Goal: Understand process/instructions

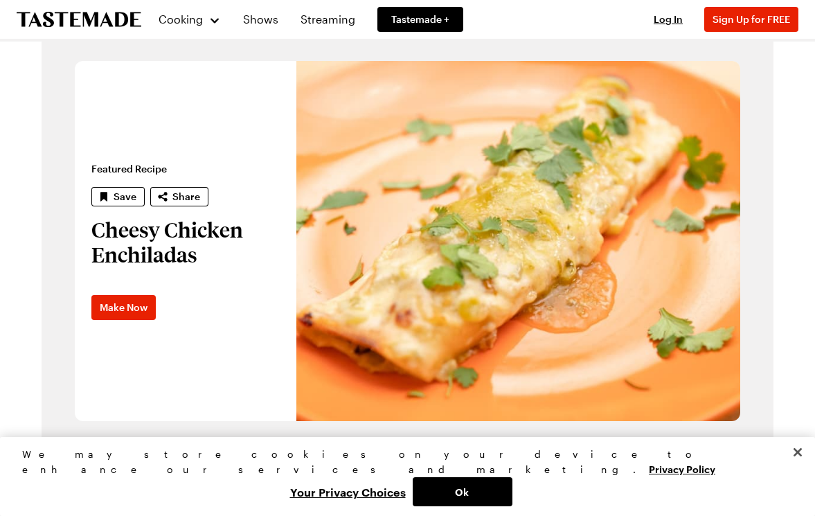
scroll to position [832, 0]
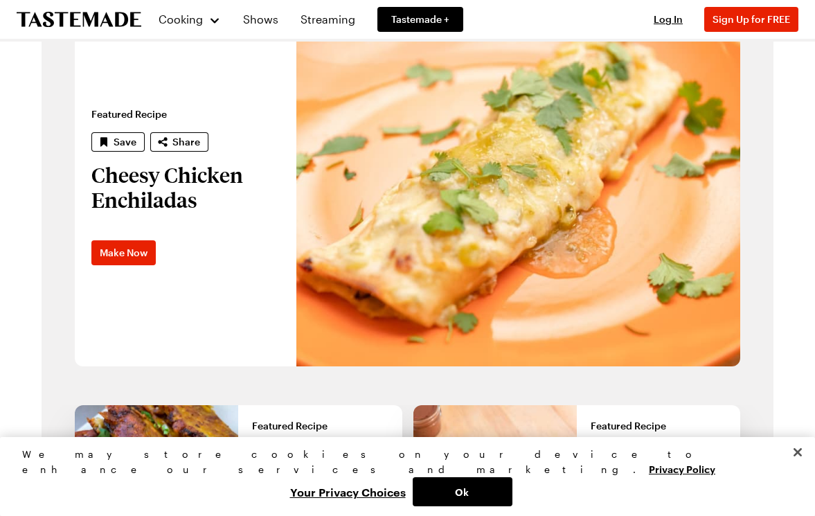
scroll to position [864, 0]
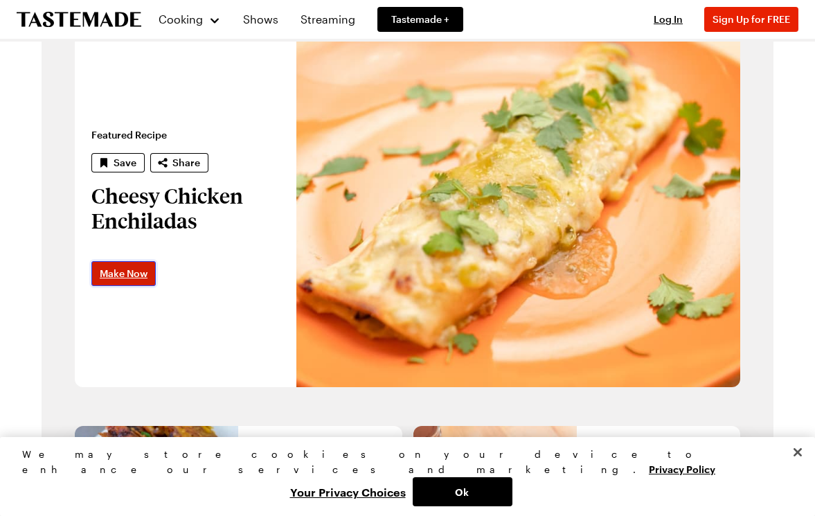
click at [130, 269] on span "Make Now" at bounding box center [124, 274] width 48 height 14
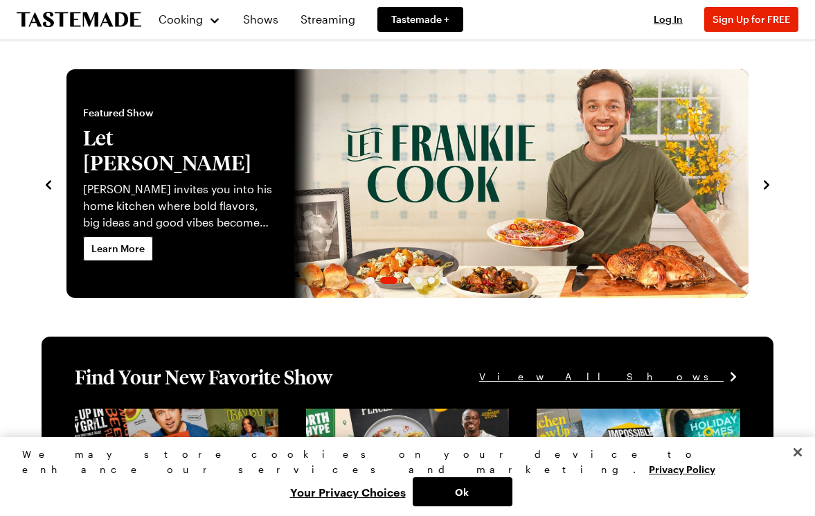
click at [767, 183] on icon "navigate to next item" at bounding box center [767, 184] width 6 height 9
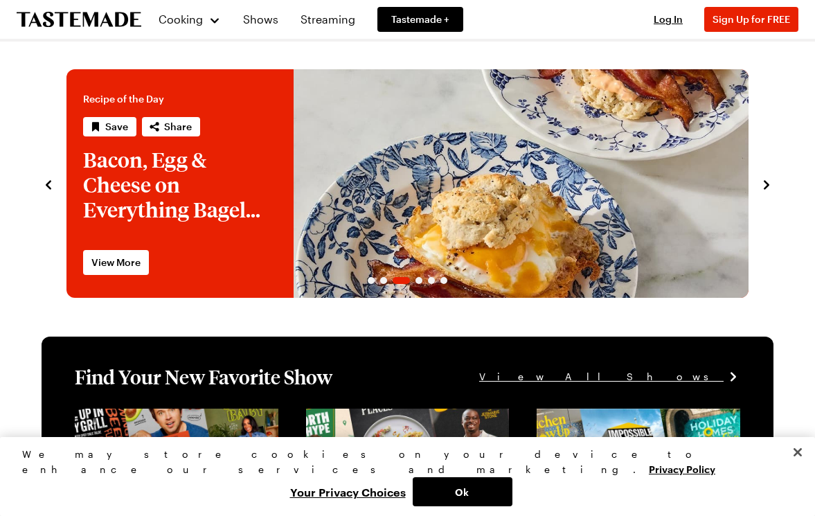
click at [767, 184] on icon "navigate to next item" at bounding box center [767, 184] width 6 height 9
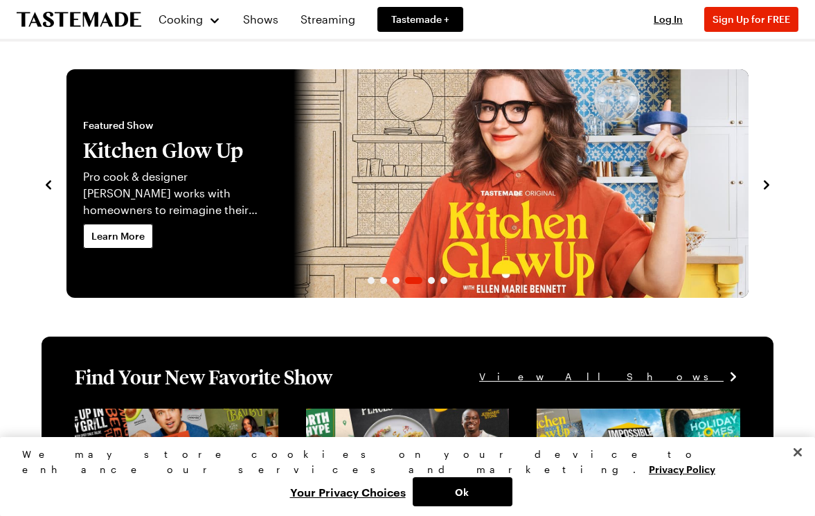
click at [767, 184] on icon "navigate to next item" at bounding box center [767, 184] width 6 height 9
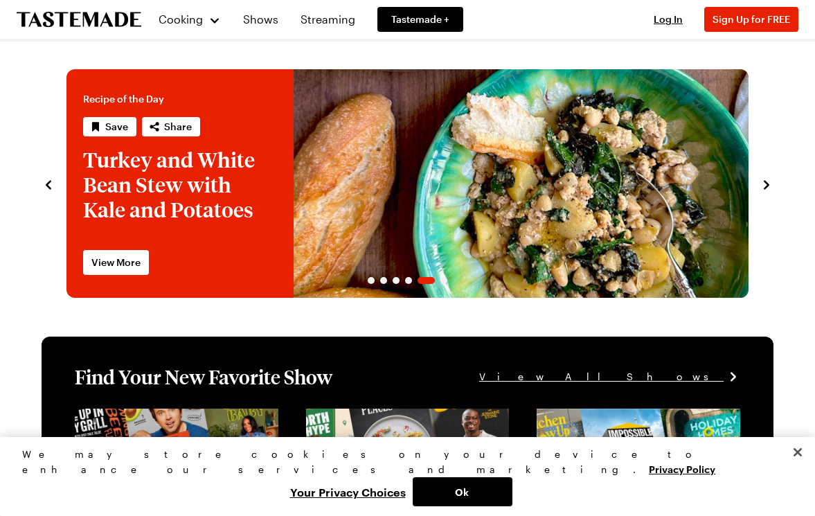
click at [767, 184] on icon "navigate to next item" at bounding box center [767, 184] width 6 height 9
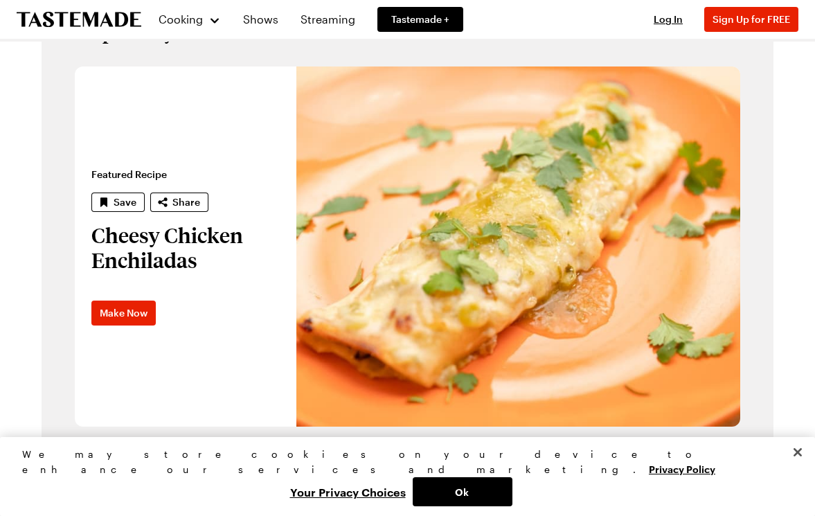
scroll to position [826, 0]
